Goal: Task Accomplishment & Management: Complete application form

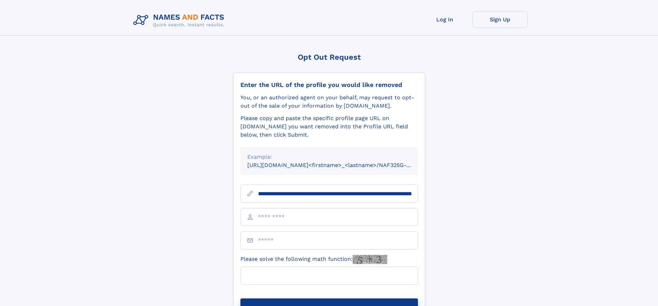
scroll to position [0, 74]
type input "**********"
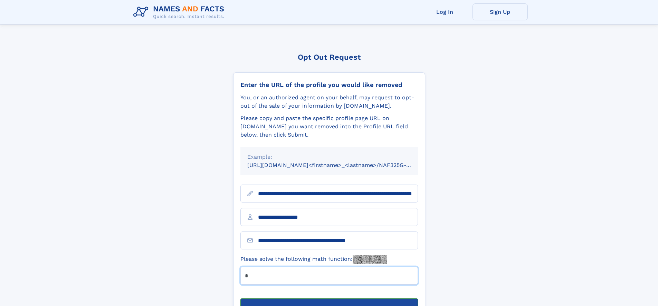
type input "*"
click at [329, 299] on button "Submit Opt Out Request" at bounding box center [329, 310] width 178 height 22
